Goal: Task Accomplishment & Management: Manage account settings

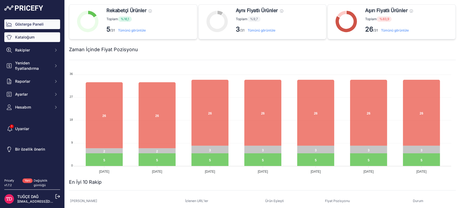
click at [41, 37] on link "Kataloğum" at bounding box center [32, 37] width 56 height 10
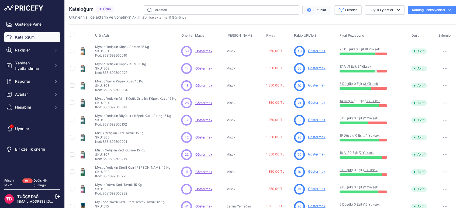
click at [314, 11] on font "Sütunlar" at bounding box center [320, 10] width 13 height 4
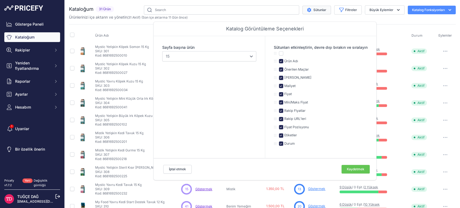
drag, startPoint x: 390, startPoint y: 25, endPoint x: 386, endPoint y: 25, distance: 4.1
click at [390, 24] on div "Ürün Adı Önerilen Maçlar Marka Fiyat" at bounding box center [262, 162] width 387 height 277
click at [400, 18] on div "Ürünlerinizi içe aktarın ve yönetin ( 31 Aktif ) (Son içe aktarma 11 Gün önce)" at bounding box center [262, 17] width 387 height 5
click at [425, 22] on div "Kataloğum 31 Ürün 10" at bounding box center [262, 161] width 387 height 313
click at [350, 170] on font "Kaydetmek" at bounding box center [356, 169] width 18 height 4
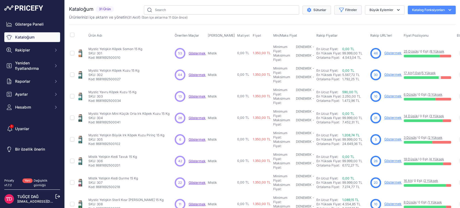
click at [344, 7] on button "Filtreler" at bounding box center [347, 9] width 27 height 9
click at [342, 76] on select "Bir seçenek seçin Nasıl miyav Benim Yemeğim Mistik Papaya" at bounding box center [332, 75] width 52 height 9
select select "Mystic"
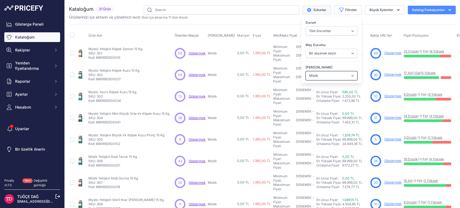
click at [306, 71] on select "Bir seçenek seçin Nasıl miyav Benim Yemeğim Mistik Papaya" at bounding box center [332, 75] width 52 height 9
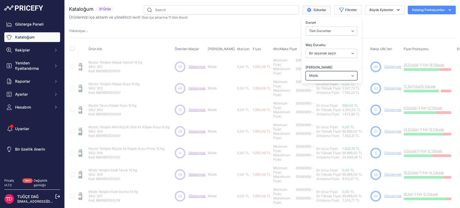
select select
select select "Mystic"
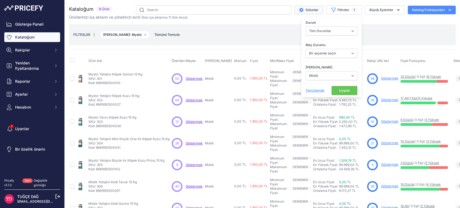
click at [341, 90] on font "Uygula" at bounding box center [344, 90] width 11 height 4
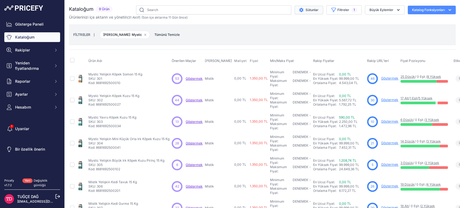
click at [315, 11] on button "Sütunlar" at bounding box center [309, 10] width 29 height 9
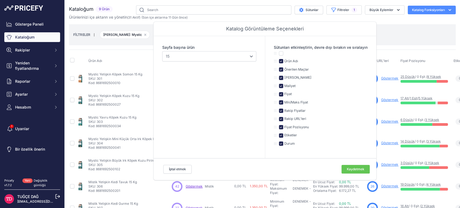
click at [288, 136] on font "Etiketler" at bounding box center [290, 135] width 13 height 4
click at [279, 136] on input "checkbox" at bounding box center [281, 135] width 4 height 4
checkbox input "false"
click at [347, 171] on font "Kaydetmek" at bounding box center [356, 169] width 18 height 4
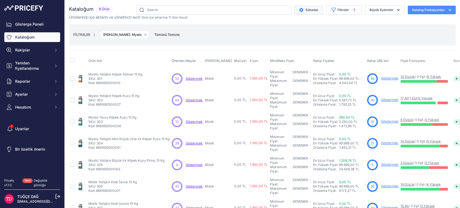
click at [315, 11] on button "Sütunlar" at bounding box center [309, 10] width 29 height 9
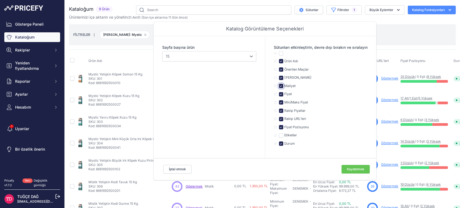
click at [279, 84] on input "checkbox" at bounding box center [281, 86] width 4 height 4
checkbox input "false"
click at [350, 172] on button "Kaydetmek" at bounding box center [356, 169] width 28 height 9
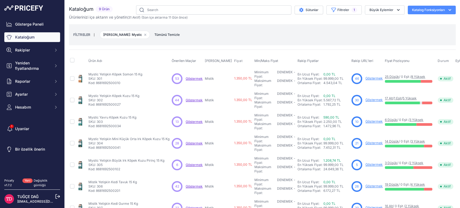
click at [457, 75] on button "button" at bounding box center [462, 79] width 11 height 8
click at [308, 38] on div "FİLTRELER | Marka: Mystic Filtreyi kaldır seçeneği Tümünü Temizle" at bounding box center [262, 34] width 378 height 15
click at [299, 10] on icon "$type" at bounding box center [301, 10] width 4 height 4
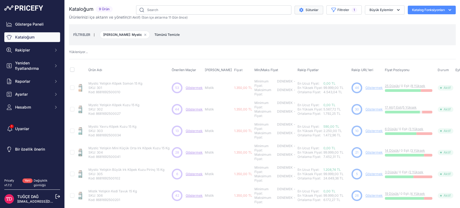
click at [299, 10] on icon "$type" at bounding box center [301, 10] width 4 height 4
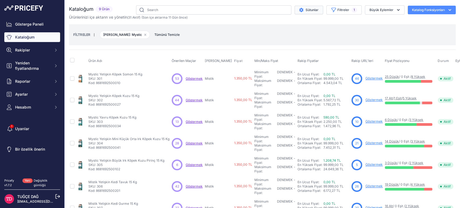
click at [310, 7] on button "Sütunlar" at bounding box center [309, 10] width 29 height 9
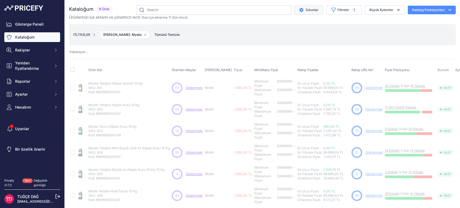
click at [309, 14] on div "Sütunlar Filtreler 1 Durum Tüm Durumlar Yalnızca Etkinleştirilmiş Sadece Engell…" at bounding box center [285, 9] width 341 height 9
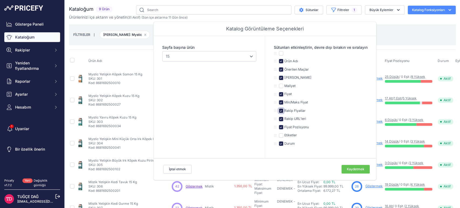
click at [280, 111] on input "checkbox" at bounding box center [281, 111] width 4 height 4
checkbox input "false"
click at [347, 172] on button "Kaydetmek" at bounding box center [356, 169] width 28 height 9
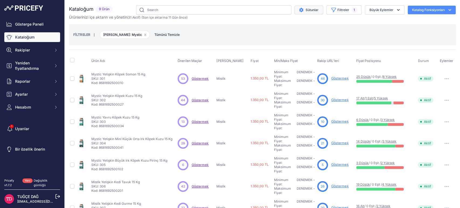
click at [306, 7] on button "Sütunlar" at bounding box center [309, 10] width 29 height 9
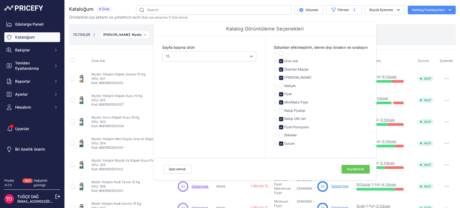
click at [390, 34] on div "FİLTRELER | Marka: Mystic Filtreyi kaldır seçeneği Tümünü Temizle" at bounding box center [262, 34] width 378 height 15
click at [415, 38] on div "FİLTRELER | Marka: Mystic Filtreyi kaldır seçeneği Tümünü Temizle" at bounding box center [262, 34] width 378 height 15
click at [394, 34] on div "FİLTRELER | Marka: Mystic Filtreyi kaldır seçeneği Tümünü Temizle" at bounding box center [262, 34] width 378 height 15
click at [361, 173] on button "Kaydetmek" at bounding box center [356, 169] width 28 height 9
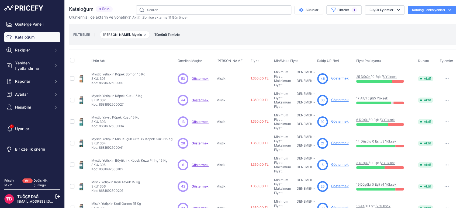
click at [331, 77] on font "Göstermek" at bounding box center [339, 78] width 17 height 4
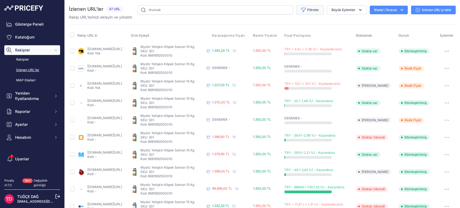
click at [313, 10] on font "Filtreler" at bounding box center [313, 10] width 12 height 4
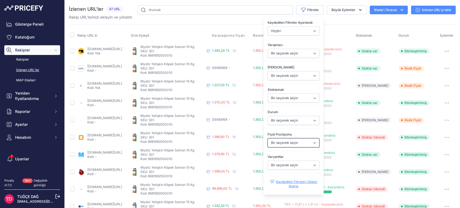
click at [292, 141] on select "Bir seçenek seçin Ben daha aşağıdayım Aynı fiyat Ben daha yüksekteyim" at bounding box center [294, 142] width 52 height 9
select select "0"
click at [268, 138] on select "Bir seçenek seçin Ben daha aşağıdayım Aynı fiyat Ben daha yüksekteyim" at bounding box center [294, 142] width 52 height 9
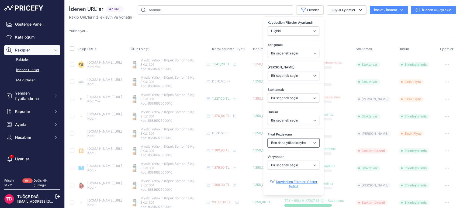
select select "null"
select select
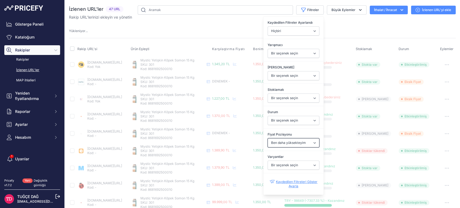
select select "0"
select select
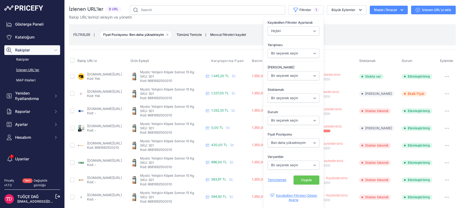
click at [302, 179] on font "Uygula" at bounding box center [306, 180] width 11 height 4
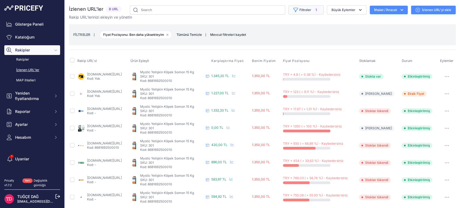
click at [304, 12] on button "Filtreler 1" at bounding box center [305, 9] width 35 height 9
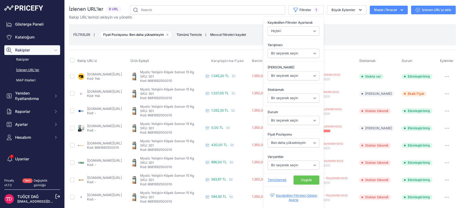
scroll to position [2, 0]
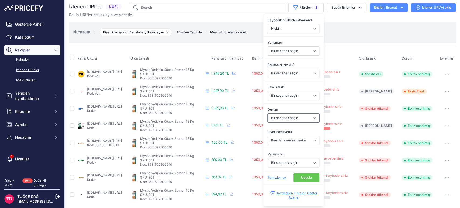
click at [297, 116] on select "Bir seçenek seçin Etkinleştirilmiş Engelli Devam etmekte Kazıma Başarısız Oldu …" at bounding box center [294, 117] width 52 height 9
click at [287, 71] on select "Bir seçenek seçin Nasıl miyav Benim Yemeğim Mistik Papaya" at bounding box center [294, 73] width 52 height 9
click at [343, 47] on div "Rakip URL'si Ürün [GEOGRAPHIC_DATA] Karşılaştırma Fiyatı Benim Fiyatım" at bounding box center [262, 125] width 387 height 156
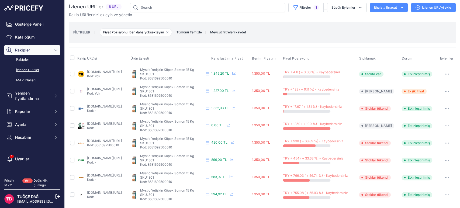
click at [338, 12] on div "Rakip URL'lerinizi ekleyin ve yönetin" at bounding box center [262, 14] width 387 height 5
click at [339, 8] on font "Büyük Eylemler" at bounding box center [344, 7] width 24 height 4
click at [385, 27] on div "FİLTRELER | Fiyat Pozisyonu: Ben daha yüksekteyim Filtreyi kaldır seçeneği Tümü…" at bounding box center [262, 32] width 378 height 15
click at [311, 10] on button "Filtreler 1" at bounding box center [305, 7] width 35 height 9
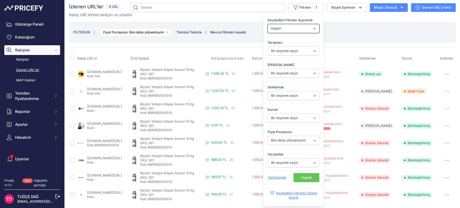
click at [308, 30] on select "Hiçbiri [PERSON_NAME] Daha Ucuz Rakipler Rakip Ürünler Stokta [PERSON_NAME] URL…" at bounding box center [294, 28] width 52 height 9
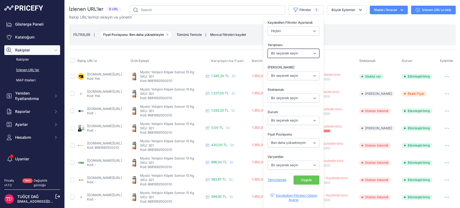
click at [294, 53] on select "Bir seçenek seçin [DOMAIN_NAME] [DOMAIN_NAME] [DOMAIN_NAME] [DOMAIN_NAME] [DOMA…" at bounding box center [294, 53] width 52 height 9
click at [299, 77] on select "Bir seçenek seçin Nasıl miyav Benim Yemeğim Mistik Papaya" at bounding box center [294, 75] width 52 height 9
click at [298, 121] on select "Bir seçenek seçin Etkinleştirilmiş Engelli Devam etmekte Kazıma Başarısız Oldu …" at bounding box center [294, 120] width 52 height 9
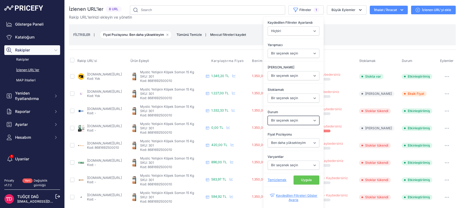
click at [298, 121] on select "Bir seçenek seçin Etkinleştirilmiş Engelli Devam etmekte Kazıma Başarısız Oldu …" at bounding box center [294, 120] width 52 height 9
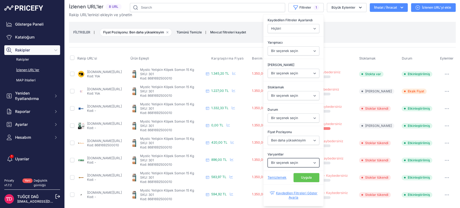
click at [295, 165] on select "Bir seçenek seçin [PERSON_NAME]" at bounding box center [294, 162] width 52 height 9
click at [382, 39] on div "FİLTRELER | Fiyat Pozisyonu: Ben daha yüksekteyim Filtreyi kaldır seçeneği Tümü…" at bounding box center [262, 32] width 378 height 15
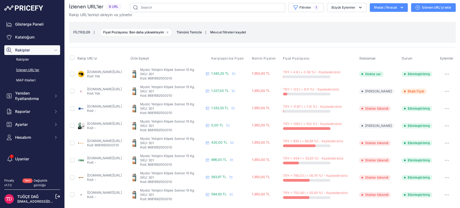
click at [443, 75] on button "button" at bounding box center [447, 74] width 11 height 8
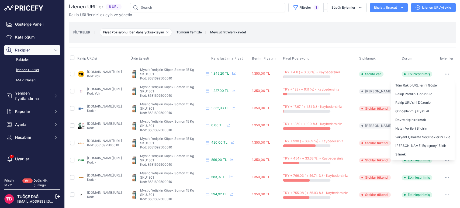
click at [443, 75] on button "button" at bounding box center [447, 74] width 11 height 8
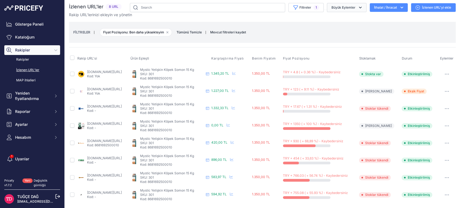
click at [340, 5] on font "Büyük Eylemler" at bounding box center [344, 7] width 24 height 4
click at [314, 4] on button "Filtreler 1" at bounding box center [305, 7] width 35 height 9
click at [334, 10] on button "Büyük Eylemler" at bounding box center [347, 7] width 40 height 9
click at [234, 33] on font "Mevcut filtreleri kaydet" at bounding box center [228, 32] width 36 height 4
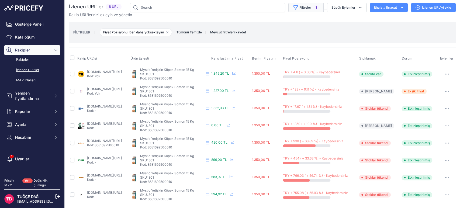
click at [306, 9] on font "Filtreler" at bounding box center [305, 7] width 12 height 4
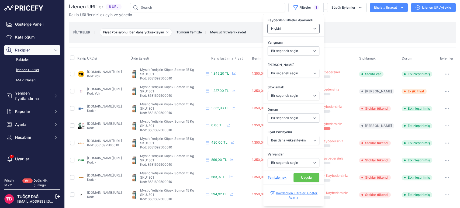
click at [310, 27] on select "Hiçbiri [PERSON_NAME] Daha Ucuz Rakipler Rakip Ürünler Stokta [PERSON_NAME] URL…" at bounding box center [294, 28] width 52 height 9
click at [299, 73] on select "Bir seçenek seçin Nasıl miyav Benim Yemeğim Mistik Papaya" at bounding box center [294, 73] width 52 height 9
click at [349, 52] on th "Fiyat Pozisyonu" at bounding box center [320, 58] width 76 height 13
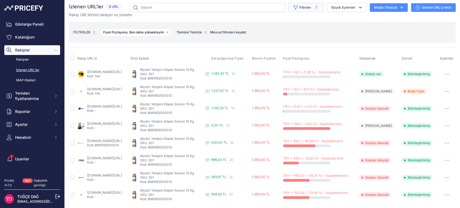
click at [306, 3] on button "Filtreler 1" at bounding box center [305, 7] width 35 height 9
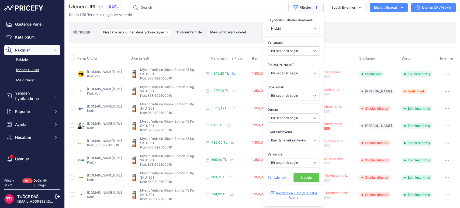
click at [305, 6] on font "Filtreler" at bounding box center [305, 7] width 12 height 4
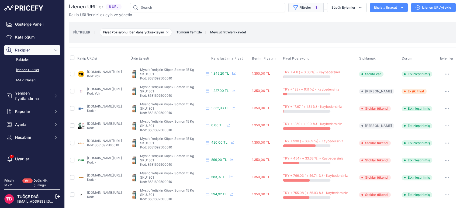
click at [305, 7] on font "Filtreler" at bounding box center [305, 7] width 12 height 4
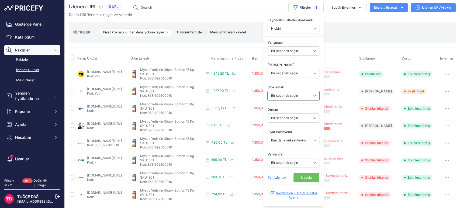
click at [285, 93] on select "Bir seçenek seçin Stokta var Stoklar tükendi" at bounding box center [294, 95] width 52 height 9
select select "1"
click at [268, 91] on select "Bir seçenek seçin Stokta var Stoklar tükendi" at bounding box center [294, 95] width 52 height 9
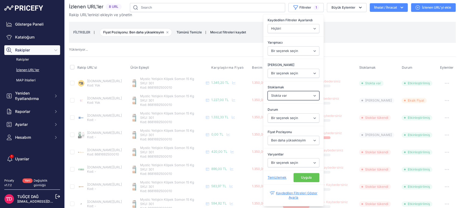
select select "null"
select select
select select "1"
select select
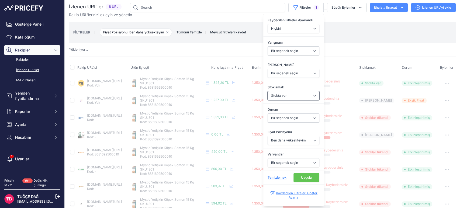
select select "0"
select select
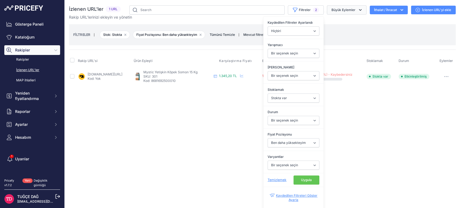
click at [362, 11] on icon "button" at bounding box center [360, 9] width 5 height 5
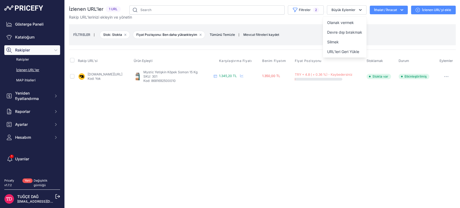
click at [377, 34] on div "FİLTRELER | Stok: [GEOGRAPHIC_DATA] Filtreyi kaldır seçeneği Fiyat Pozisyonu: B…" at bounding box center [262, 34] width 378 height 15
click at [304, 8] on font "Filtreler" at bounding box center [305, 10] width 12 height 4
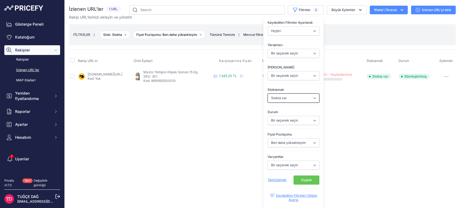
click at [300, 94] on select "Bir seçenek seçin Stokta var Stoklar tükendi" at bounding box center [294, 98] width 52 height 9
click at [368, 24] on div "İzlenen URL'ler 1 URL" at bounding box center [262, 45] width 387 height 80
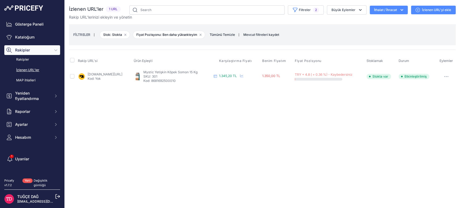
click at [95, 77] on font "Kod: Yok" at bounding box center [94, 79] width 13 height 4
click at [237, 75] on font "1.345,20 TL" at bounding box center [228, 76] width 18 height 4
click at [243, 75] on div "Fiyat Zaman Çizelgesini Göster" at bounding box center [241, 76] width 4 height 4
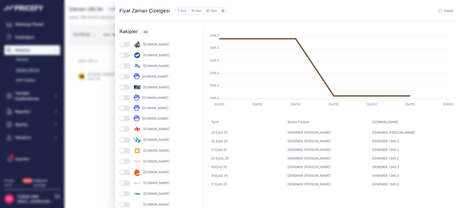
click at [153, 78] on font "[DOMAIN_NAME]" at bounding box center [155, 76] width 26 height 4
click at [126, 77] on button "button" at bounding box center [124, 76] width 11 height 5
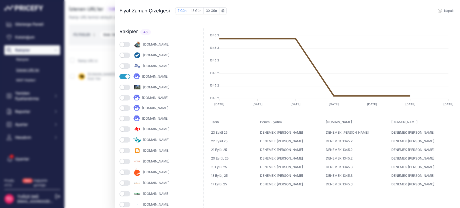
click at [126, 77] on button "button" at bounding box center [124, 76] width 11 height 5
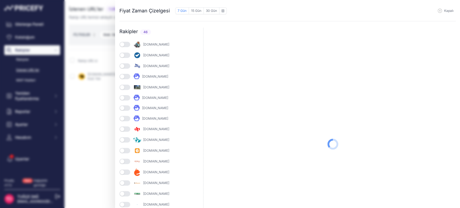
click at [244, 55] on div at bounding box center [333, 70] width 246 height 85
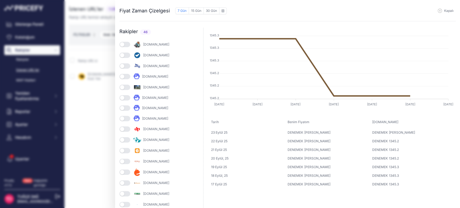
click at [85, 126] on div "Fiyat Zaman Çizelgesi 7 Gün 15 Gün 30 Gün ile Eylül 1" at bounding box center [230, 104] width 460 height 208
click at [449, 11] on font "Kapalı" at bounding box center [448, 11] width 9 height 4
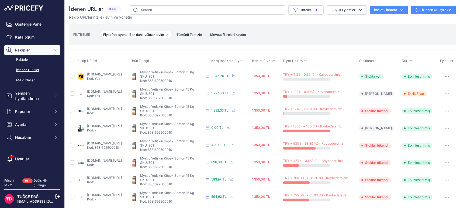
scroll to position [2, 0]
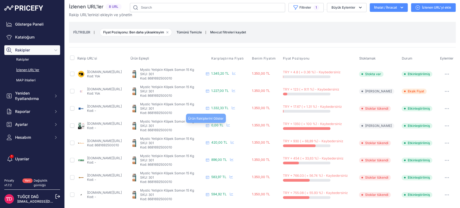
click at [209, 126] on icon at bounding box center [207, 125] width 3 height 3
